Goal: Task Accomplishment & Management: Use online tool/utility

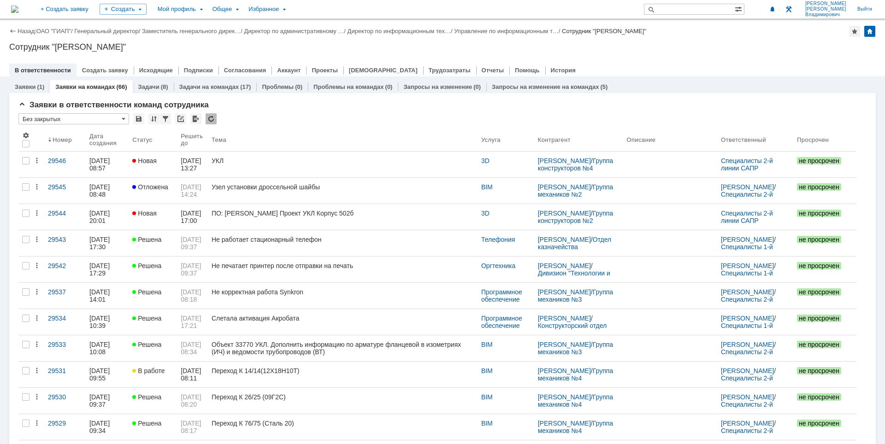
click at [18, 9] on img at bounding box center [14, 9] width 7 height 7
click at [552, 51] on div "Сотрудник "[PERSON_NAME]"" at bounding box center [442, 46] width 867 height 9
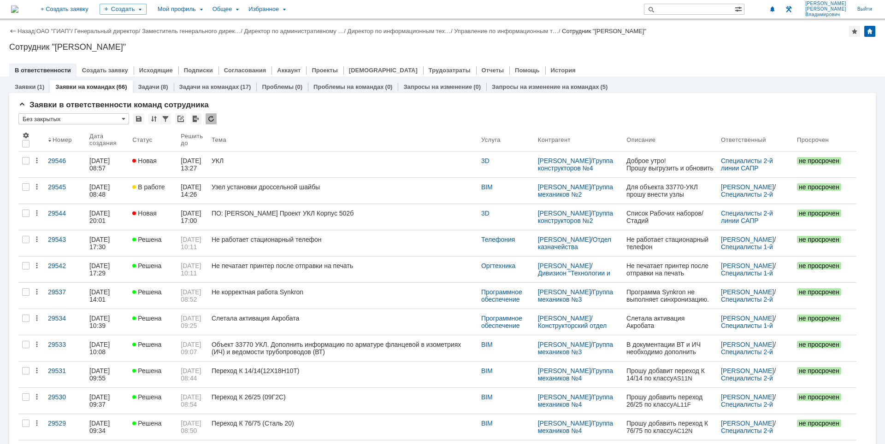
click at [442, 47] on div "Сотрудник "[PERSON_NAME]"" at bounding box center [442, 46] width 867 height 9
click at [18, 6] on img at bounding box center [14, 9] width 7 height 7
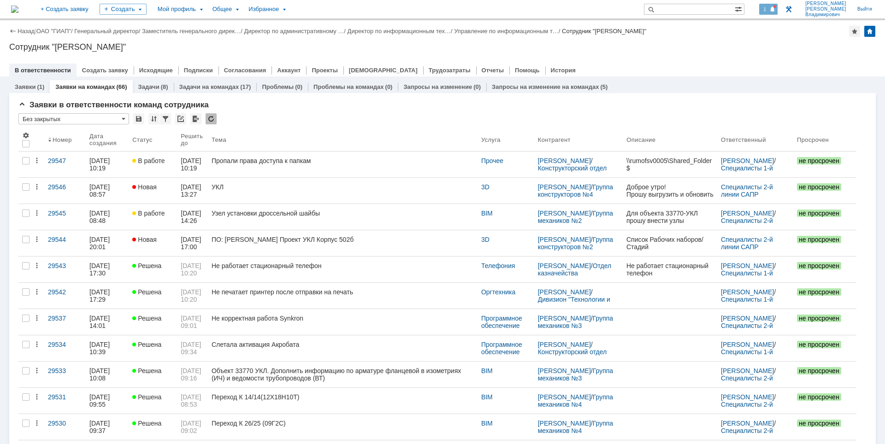
click at [769, 7] on span "1" at bounding box center [765, 9] width 8 height 6
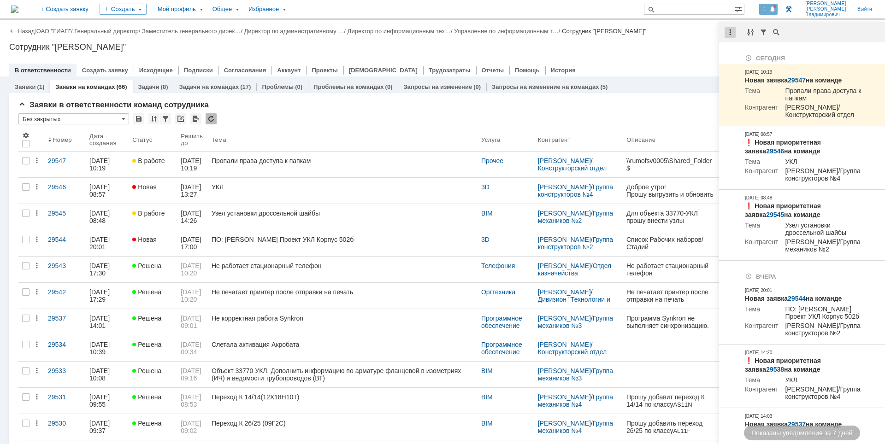
click at [733, 31] on div at bounding box center [730, 32] width 11 height 11
click at [734, 48] on div "Отметить уведомления прочитанными" at bounding box center [793, 55] width 135 height 19
click at [744, 54] on div "Отметить уведомления прочитанными" at bounding box center [794, 56] width 124 height 6
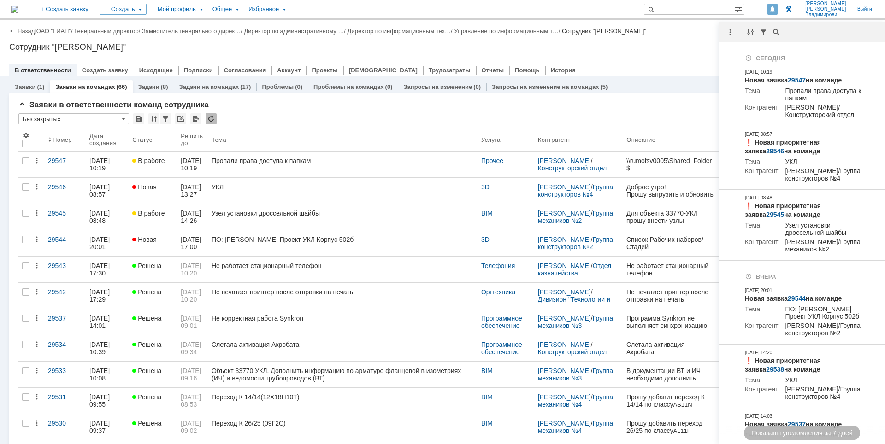
click at [685, 53] on div "Назад | ОАО "ГИАП" / Генеральный директор / Заместитель генерального дирек… / Д…" at bounding box center [442, 48] width 885 height 56
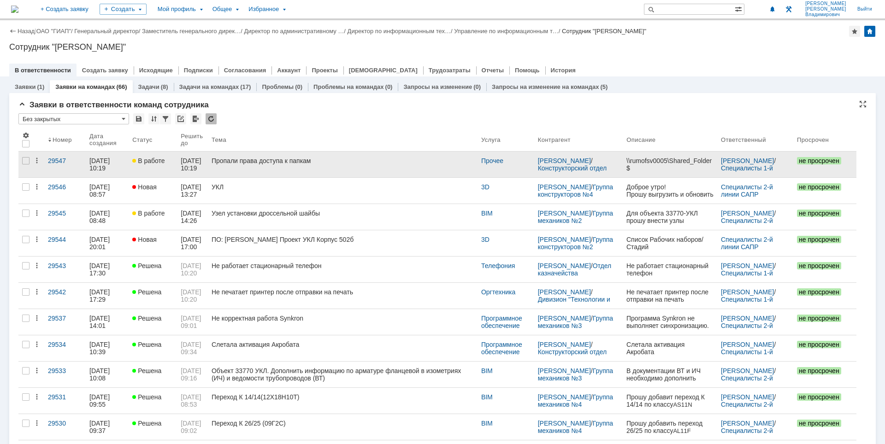
click at [370, 164] on div "Пропали права доступа к папкам" at bounding box center [343, 160] width 262 height 7
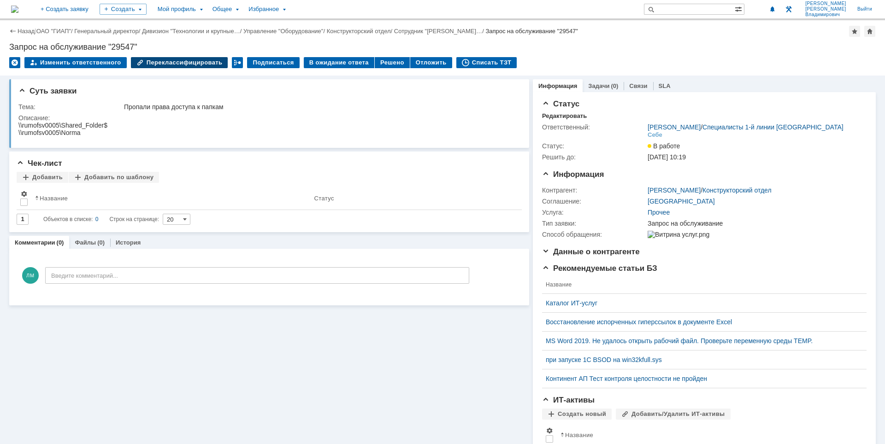
click at [187, 59] on div "Переклассифицировать" at bounding box center [179, 62] width 97 height 11
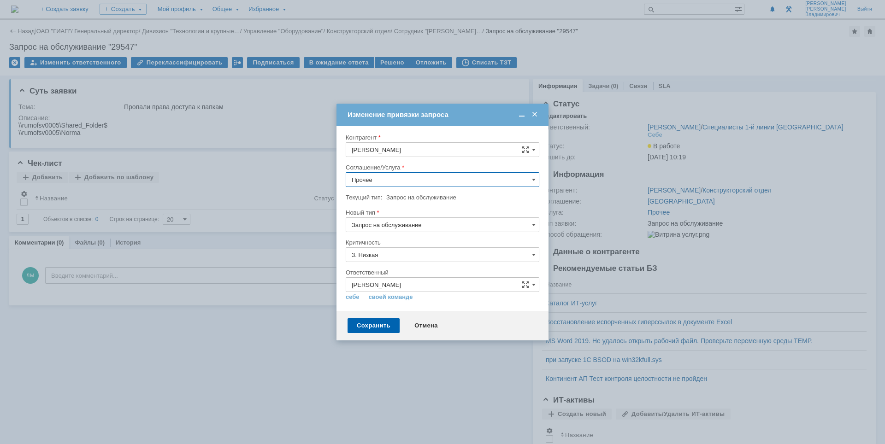
click at [419, 179] on input "Прочее" at bounding box center [443, 179] width 194 height 15
click at [418, 290] on span "Хранение электронной информации" at bounding box center [443, 291] width 182 height 7
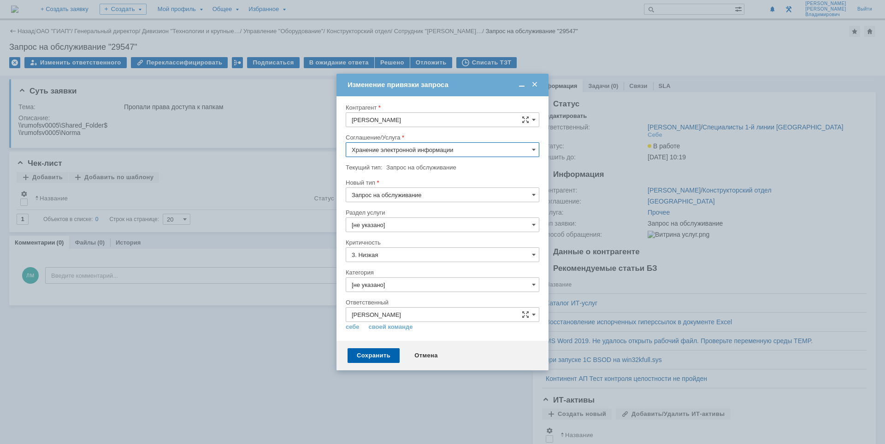
type input "Хранение электронной информации"
click at [407, 223] on input "[не указано]" at bounding box center [443, 225] width 194 height 15
click at [394, 256] on span "Настройка доступа" at bounding box center [443, 257] width 182 height 7
type input "Настройка доступа"
click at [372, 357] on div "Сохранить" at bounding box center [374, 355] width 52 height 15
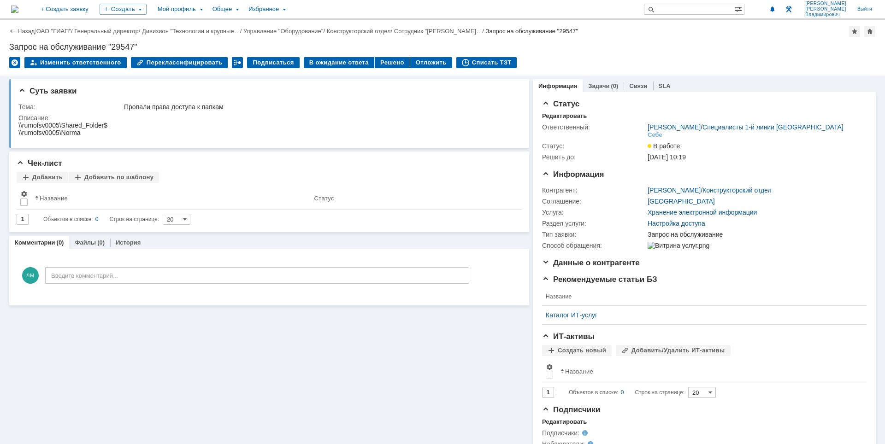
click at [18, 9] on img at bounding box center [14, 9] width 7 height 7
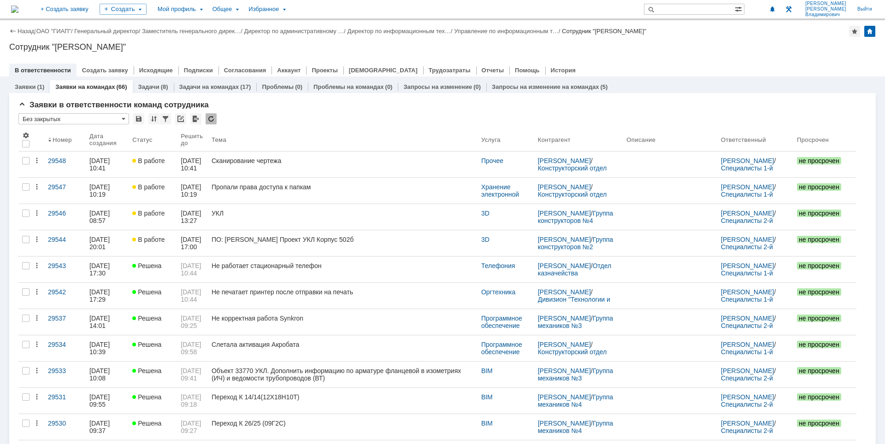
click at [18, 8] on img at bounding box center [14, 9] width 7 height 7
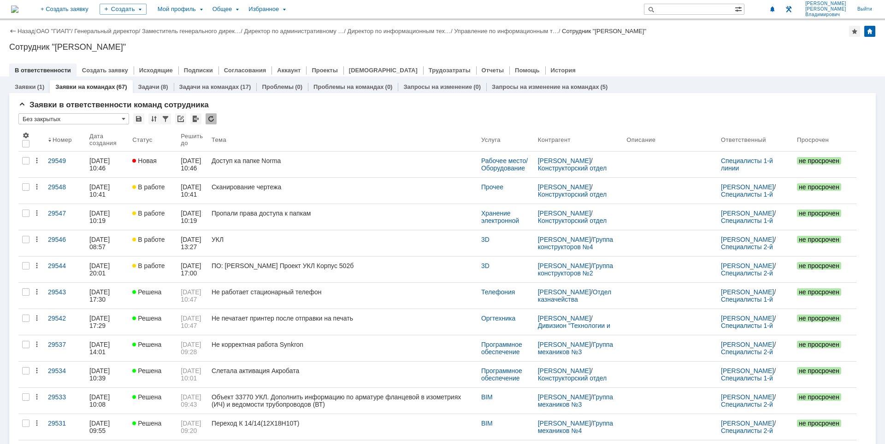
click at [648, 49] on div "Сотрудник "[PERSON_NAME]"" at bounding box center [442, 46] width 867 height 9
click at [762, 60] on div at bounding box center [442, 60] width 867 height 7
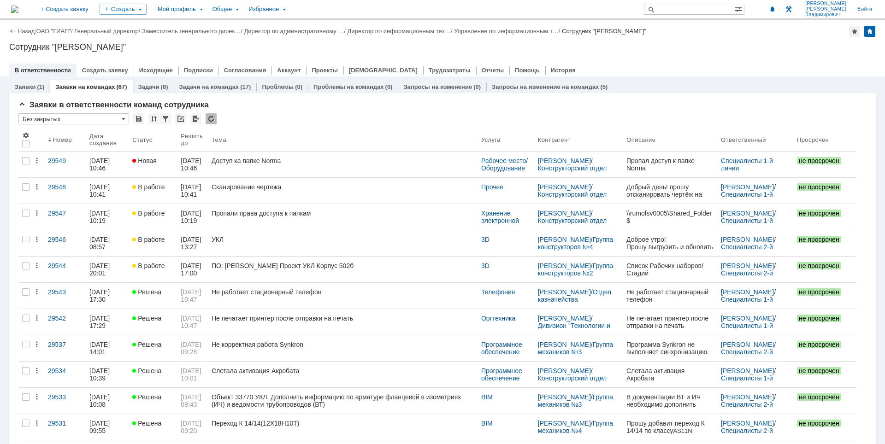
click at [580, 52] on div "Назад | ОАО "ГИАП" / Генеральный директор / Заместитель генерального дирек… / Д…" at bounding box center [442, 48] width 885 height 56
click at [650, 53] on div "Назад | ОАО "ГИАП" / Генеральный директор / Заместитель генерального дирек… / Д…" at bounding box center [442, 48] width 885 height 56
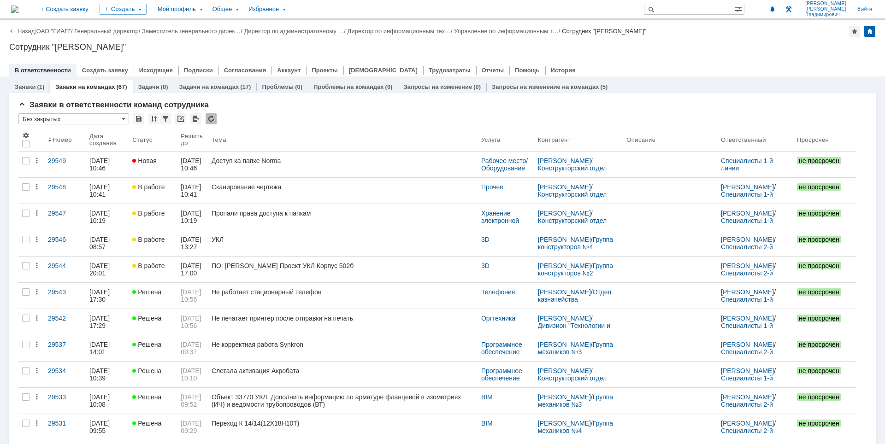
click at [822, 60] on div at bounding box center [442, 60] width 867 height 7
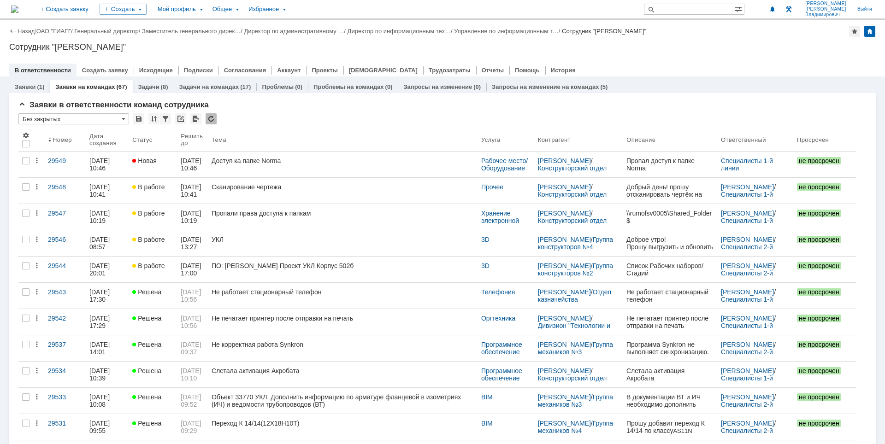
click at [641, 62] on div at bounding box center [442, 60] width 867 height 7
click at [423, 43] on div "Сотрудник "[PERSON_NAME]"" at bounding box center [442, 46] width 867 height 9
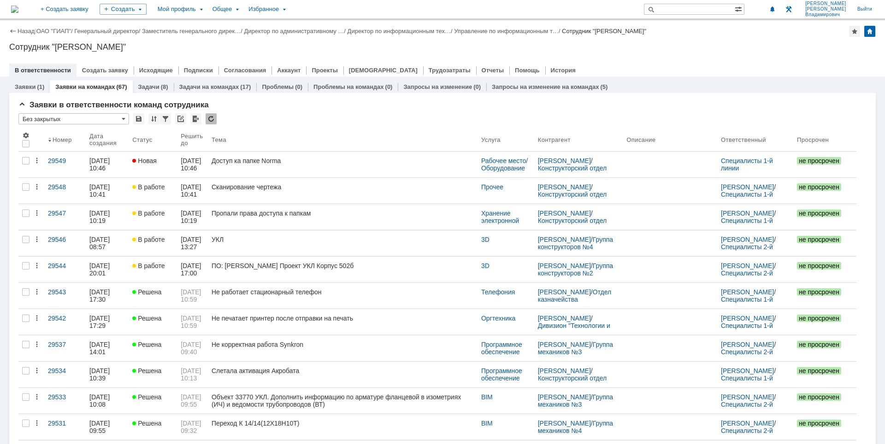
click at [706, 71] on div "В ответственности Создать заявку Исходящие Подписки Согласования Аккаунт Проект…" at bounding box center [442, 70] width 867 height 13
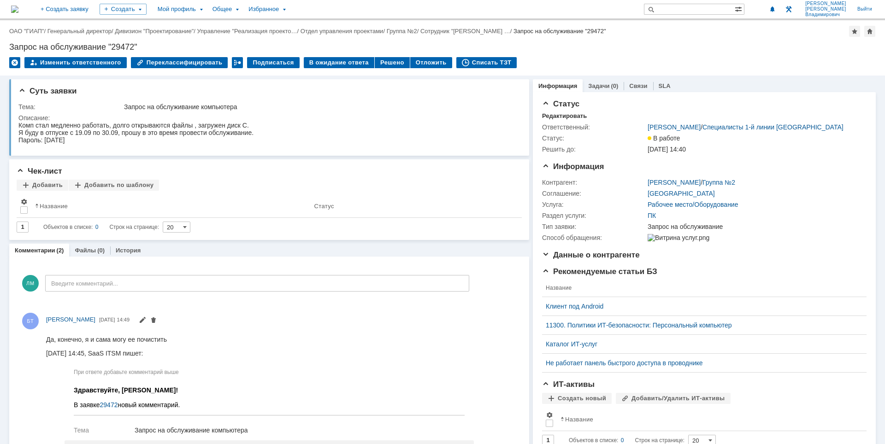
click at [626, 39] on div "Назад | ОАО "ГИАП" / Генеральный директор / Дивизион "Проектирование" / Управле…" at bounding box center [442, 47] width 885 height 55
click at [376, 64] on div "Решено" at bounding box center [392, 62] width 35 height 11
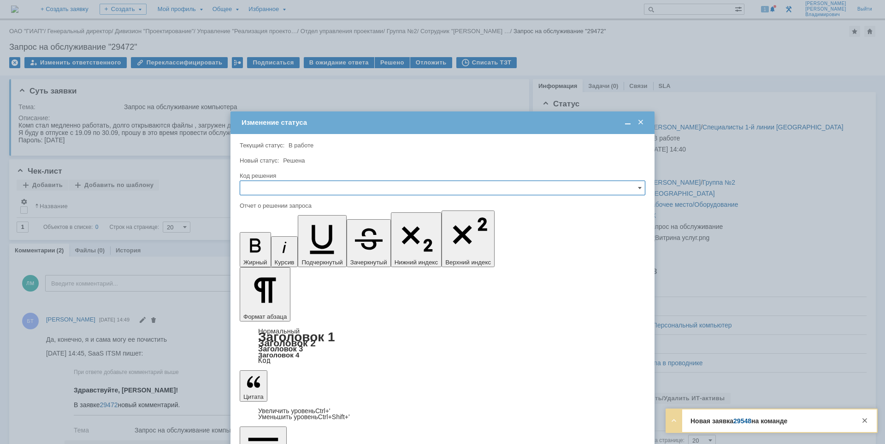
click at [335, 187] on input "text" at bounding box center [443, 188] width 406 height 15
click at [289, 247] on div "Решено" at bounding box center [442, 250] width 405 height 15
type input "Решено"
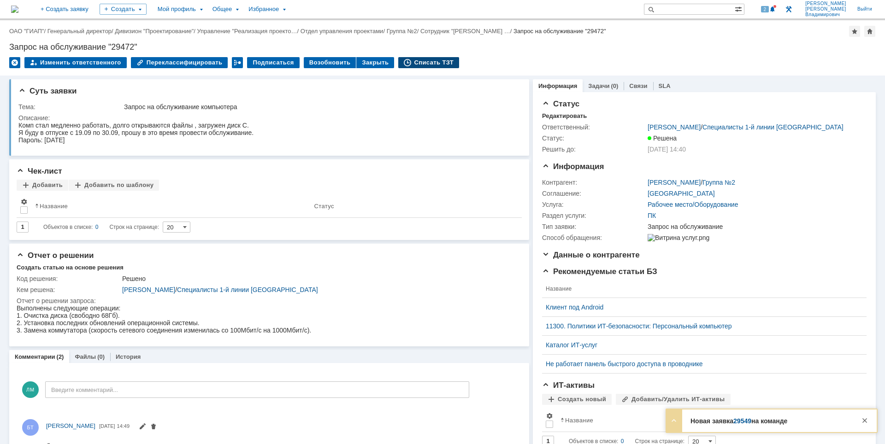
click at [420, 61] on div "Списать ТЗТ" at bounding box center [428, 62] width 61 height 11
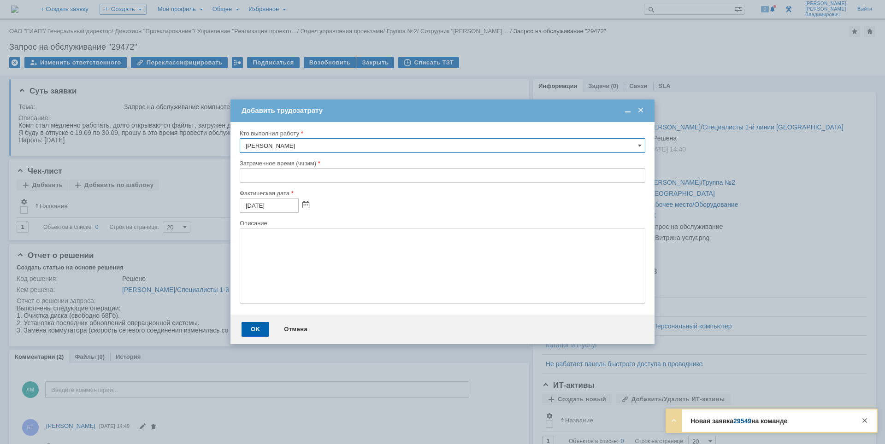
click at [248, 177] on input "text" at bounding box center [443, 175] width 406 height 15
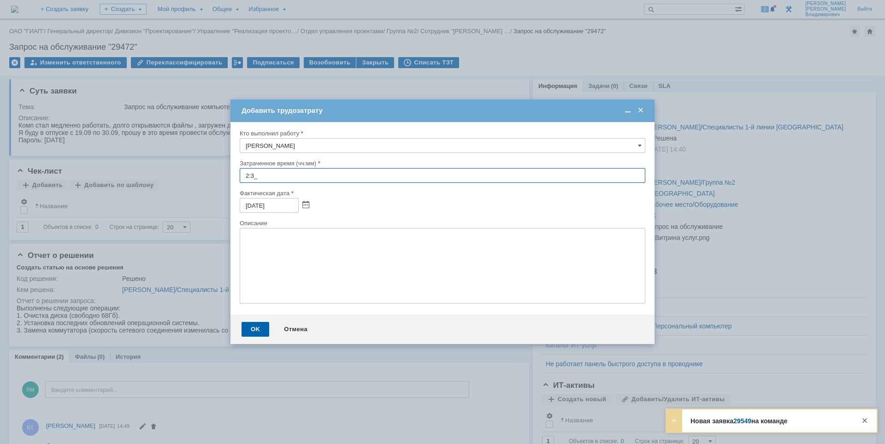
type input "2:30"
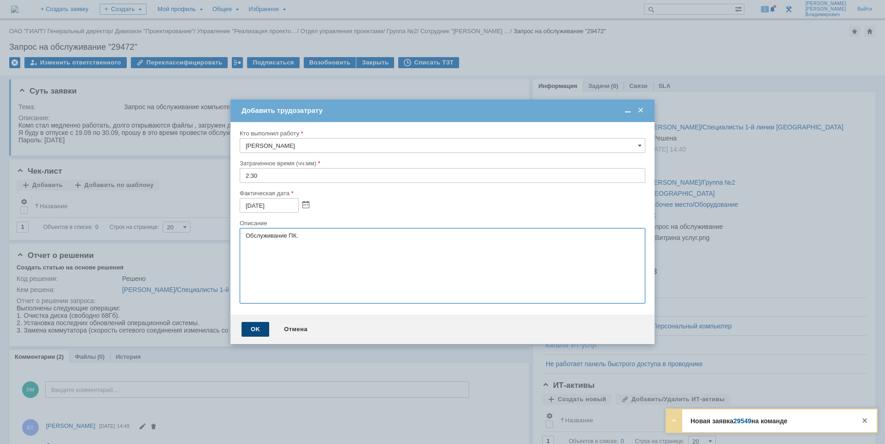
type textarea "Обслуживание ПК."
click at [259, 324] on div "OK" at bounding box center [256, 329] width 28 height 15
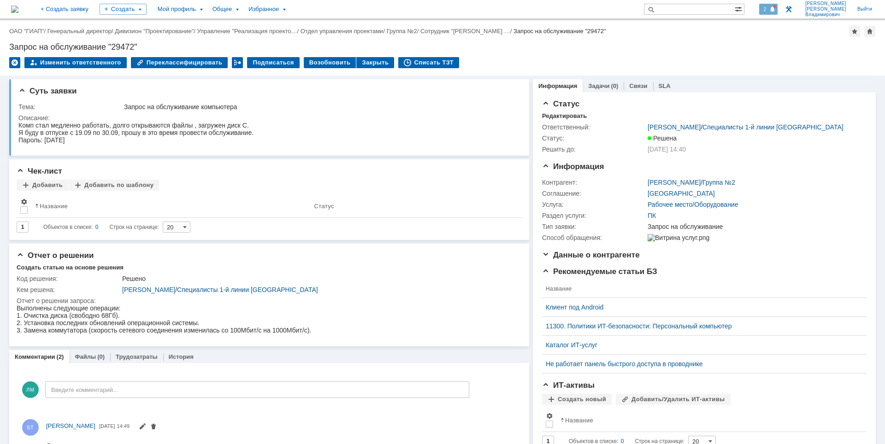
click at [775, 12] on span at bounding box center [772, 9] width 6 height 7
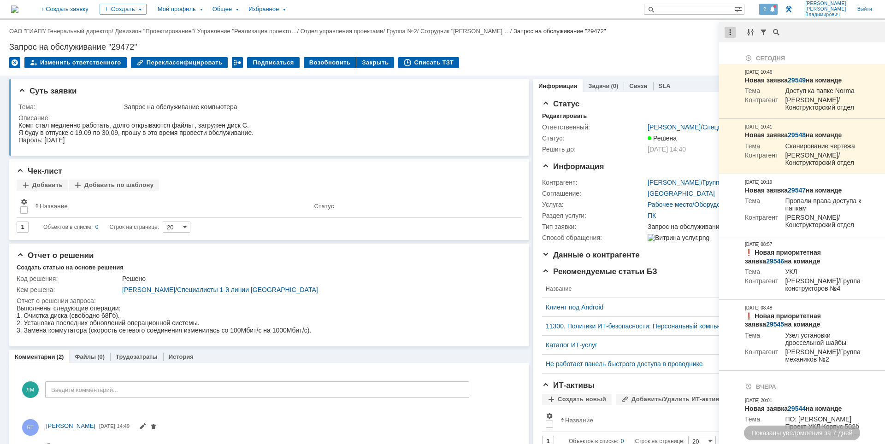
click at [732, 30] on div at bounding box center [730, 32] width 11 height 11
click at [738, 50] on div "Отметить уведомления прочитанными" at bounding box center [793, 56] width 135 height 14
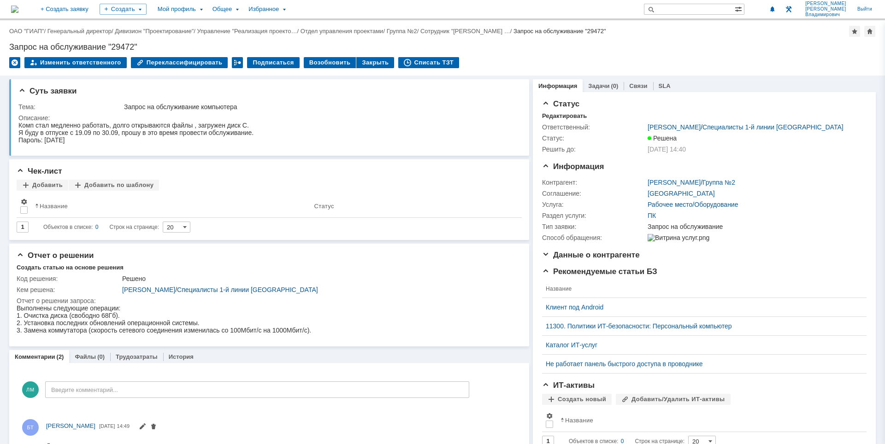
click at [684, 41] on div "Назад | ОАО "ГИАП" / Генеральный директор / Дивизион "Проектирование" / Управле…" at bounding box center [442, 47] width 885 height 55
click at [18, 7] on img at bounding box center [14, 9] width 7 height 7
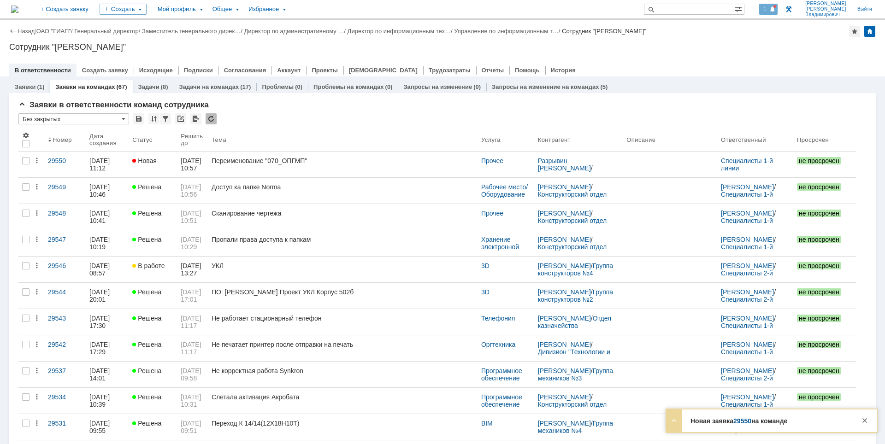
click at [769, 11] on span "1" at bounding box center [765, 9] width 8 height 6
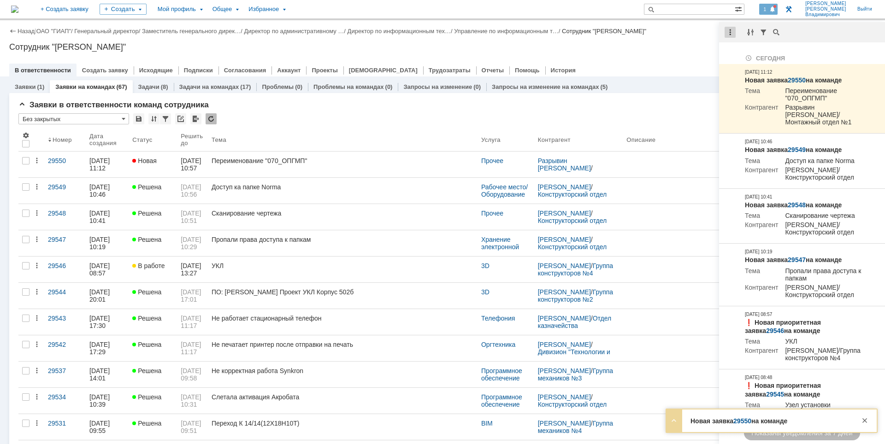
click at [727, 35] on div at bounding box center [730, 32] width 11 height 11
click at [739, 49] on div "Отметить уведомления прочитанными" at bounding box center [793, 56] width 135 height 14
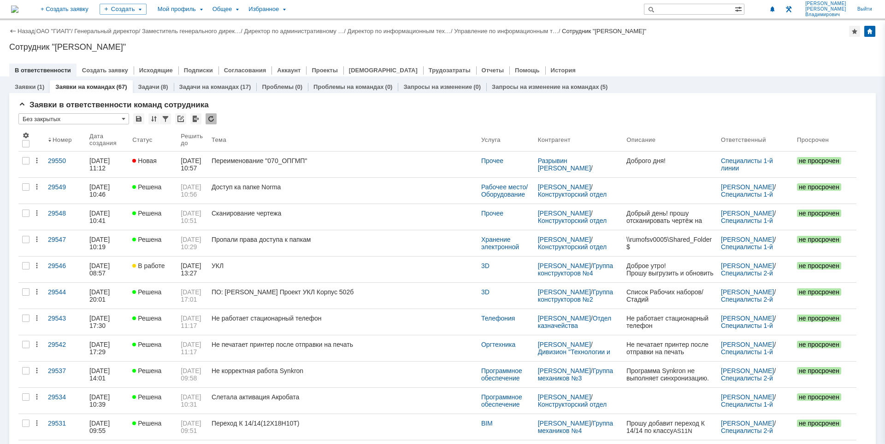
click at [679, 50] on div "Сотрудник "[PERSON_NAME]"" at bounding box center [442, 46] width 867 height 9
click at [776, 51] on div "Назад | ОАО "ГИАП" / Генеральный директор / Заместитель генерального дирек… / Д…" at bounding box center [442, 48] width 885 height 56
click at [301, 45] on div "Сотрудник "[PERSON_NAME]"" at bounding box center [442, 46] width 867 height 9
click at [638, 55] on div "Назад | ОАО "ГИАП" / Генеральный директор / Заместитель генерального дирек… / Д…" at bounding box center [442, 48] width 885 height 56
click at [671, 65] on div "В ответственности Создать заявку Исходящие Подписки Согласования Аккаунт Проект…" at bounding box center [442, 70] width 867 height 13
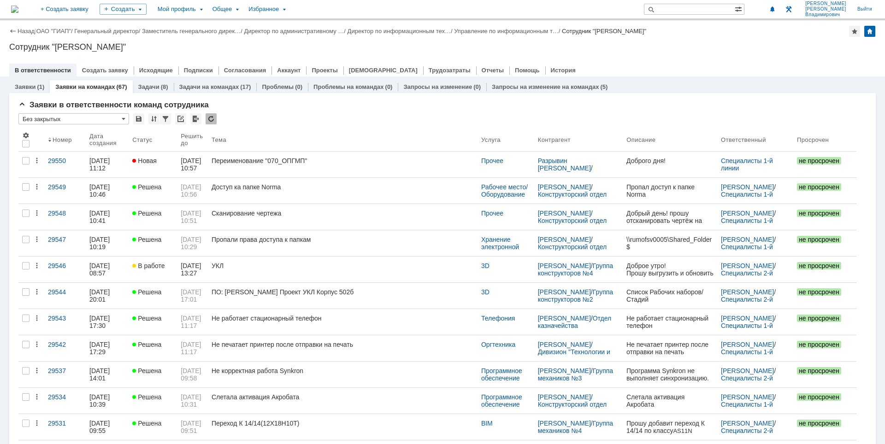
click at [628, 58] on div at bounding box center [442, 60] width 867 height 7
click at [328, 43] on div "Сотрудник "[PERSON_NAME]"" at bounding box center [442, 46] width 867 height 9
click at [625, 41] on div "Назад | ОАО "ГИАП" / Генеральный директор / Заместитель генерального дирек… / Д…" at bounding box center [442, 48] width 885 height 56
